Goal: Task Accomplishment & Management: Use online tool/utility

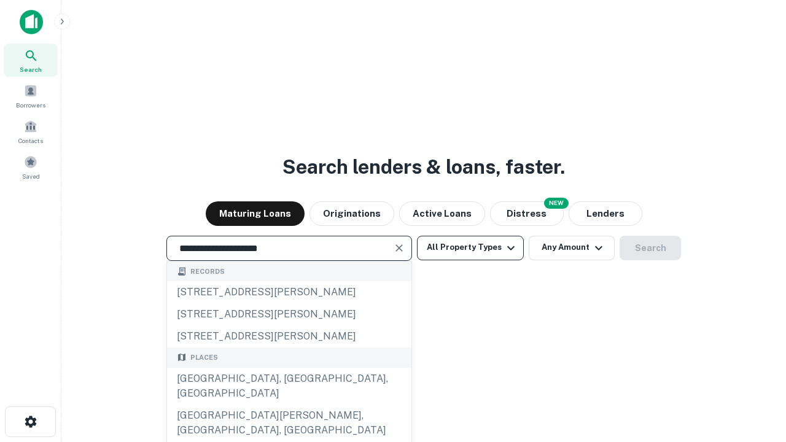
click at [288, 404] on div "[GEOGRAPHIC_DATA], [GEOGRAPHIC_DATA], [GEOGRAPHIC_DATA]" at bounding box center [289, 386] width 244 height 37
type input "**********"
click at [470, 247] on button "All Property Types" at bounding box center [470, 248] width 107 height 25
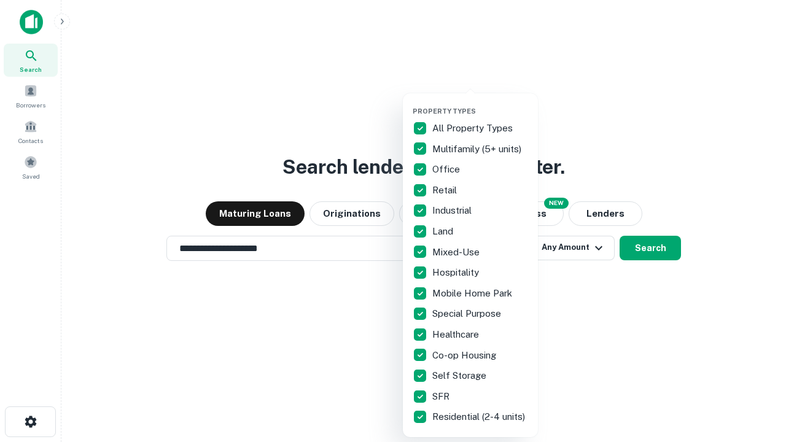
click at [480, 103] on button "button" at bounding box center [479, 103] width 135 height 1
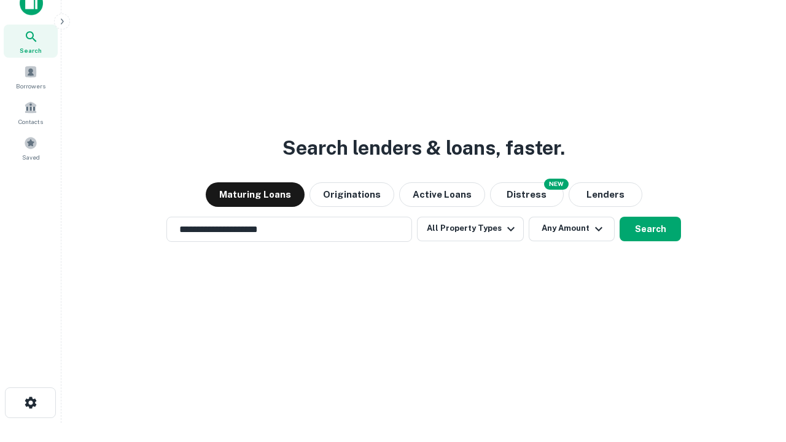
scroll to position [7, 148]
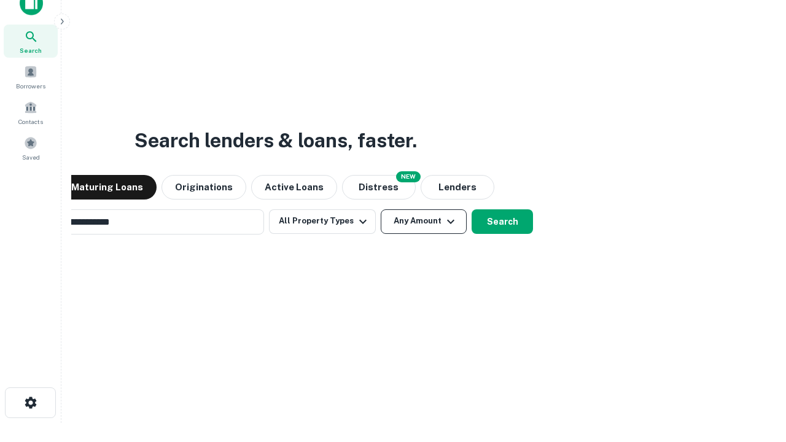
click at [381, 209] on button "Any Amount" at bounding box center [424, 221] width 86 height 25
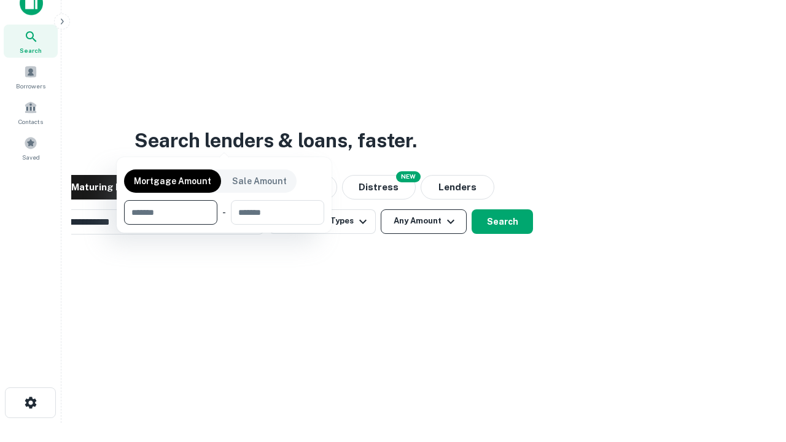
scroll to position [20, 0]
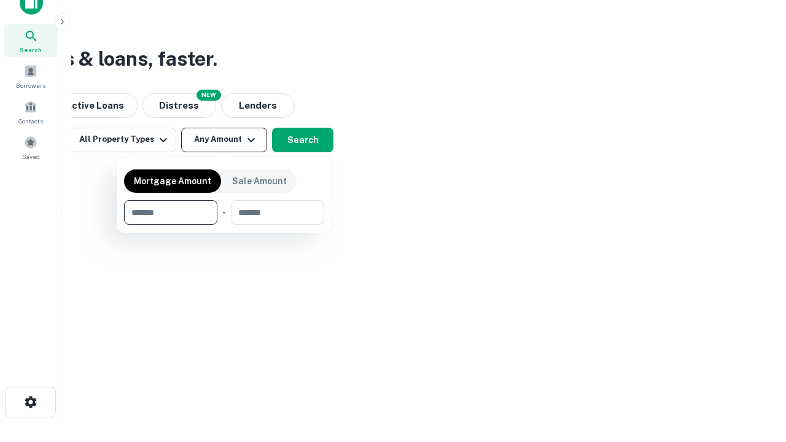
type input "*******"
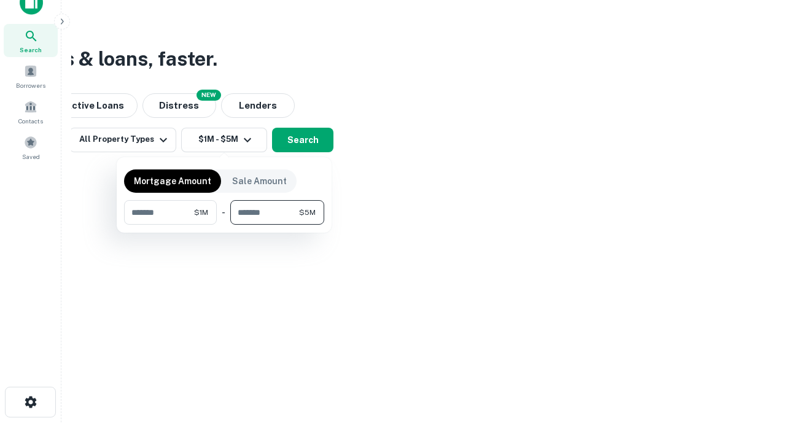
type input "*******"
click at [224, 225] on button "button" at bounding box center [224, 225] width 200 height 1
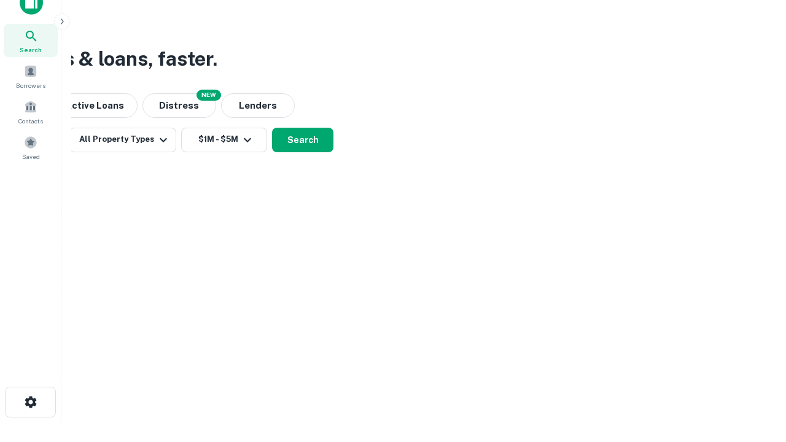
scroll to position [7, 226]
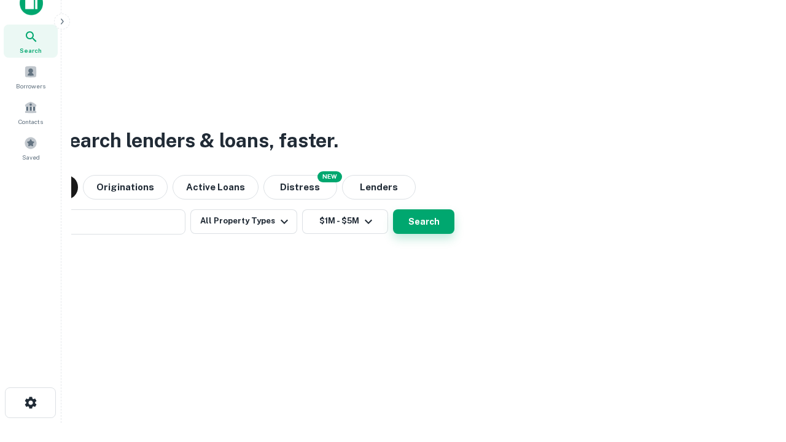
click at [393, 209] on button "Search" at bounding box center [423, 221] width 61 height 25
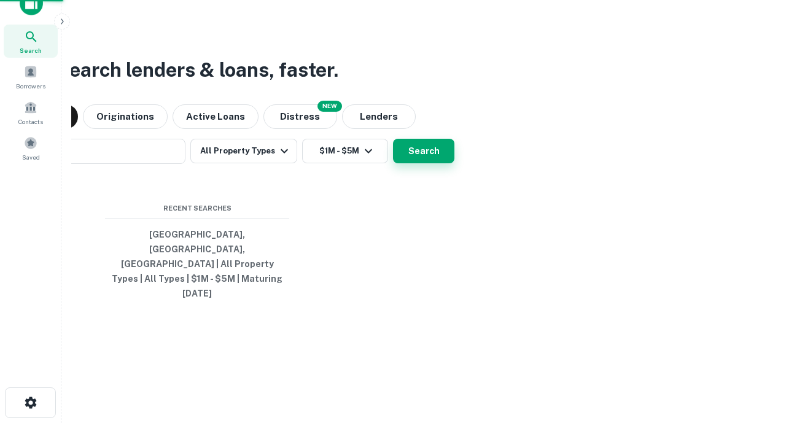
scroll to position [33, 347]
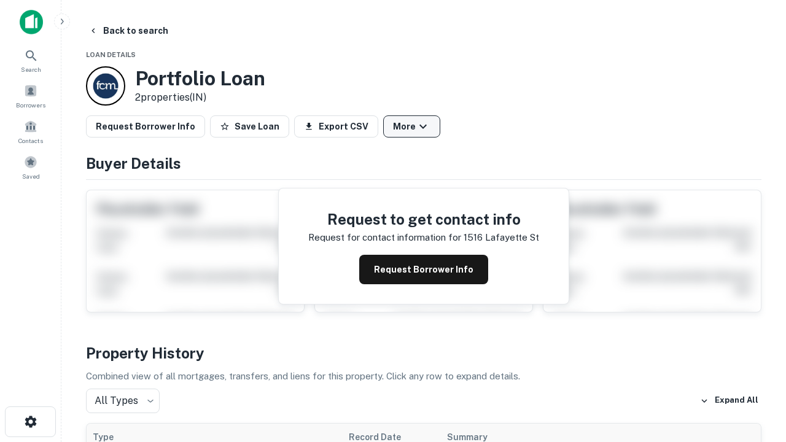
click at [411, 126] on button "More" at bounding box center [411, 126] width 57 height 22
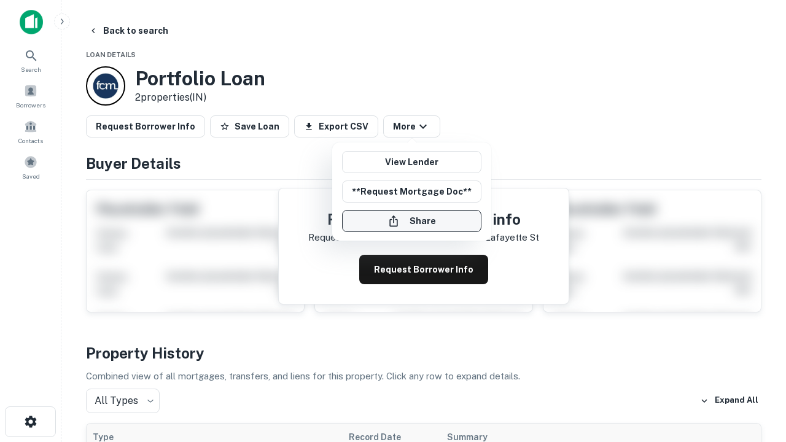
click at [411, 221] on button "Share" at bounding box center [411, 221] width 139 height 22
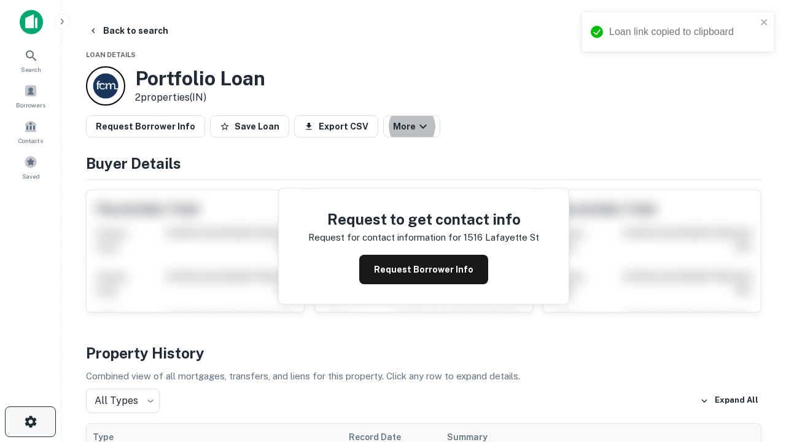
click at [30, 422] on icon "button" at bounding box center [30, 421] width 15 height 15
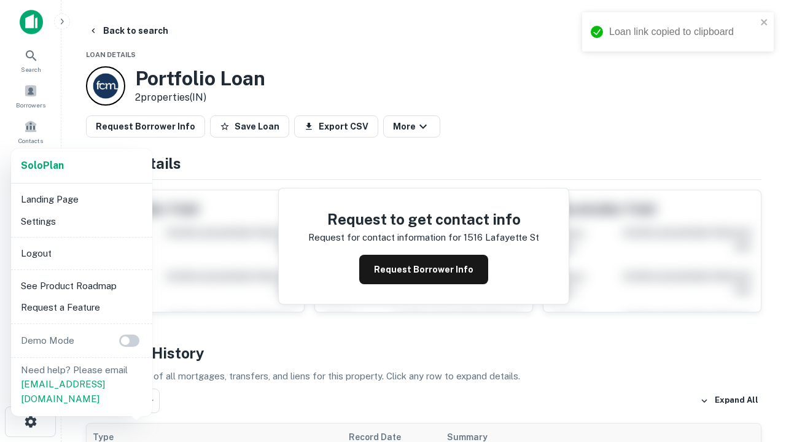
click at [81, 253] on li "Logout" at bounding box center [81, 253] width 131 height 22
